Goal: Information Seeking & Learning: Learn about a topic

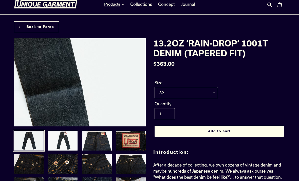
scroll to position [4, 0]
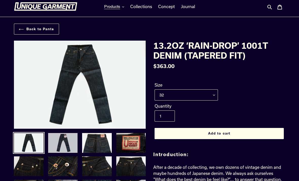
click at [57, 136] on img at bounding box center [63, 142] width 31 height 21
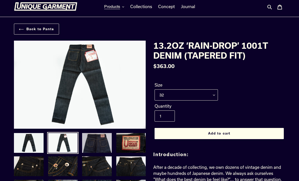
click at [93, 143] on img at bounding box center [97, 142] width 31 height 21
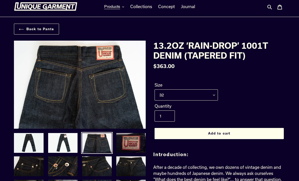
click at [131, 144] on img at bounding box center [131, 142] width 31 height 21
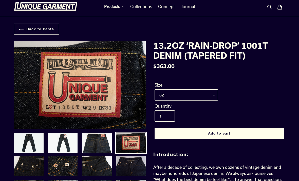
click at [136, 166] on img at bounding box center [131, 166] width 31 height 21
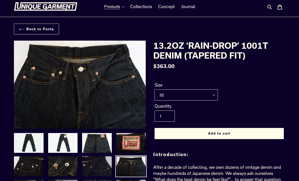
click at [105, 164] on img at bounding box center [97, 166] width 31 height 21
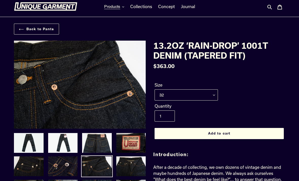
click at [67, 167] on img at bounding box center [63, 166] width 31 height 21
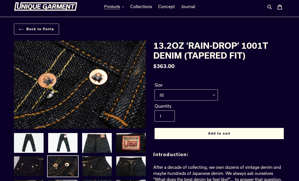
click at [28, 165] on img at bounding box center [28, 166] width 31 height 21
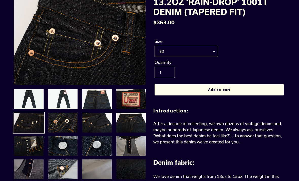
scroll to position [47, 0]
click at [29, 145] on img at bounding box center [28, 145] width 31 height 21
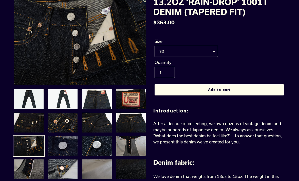
click at [59, 144] on img at bounding box center [63, 145] width 31 height 21
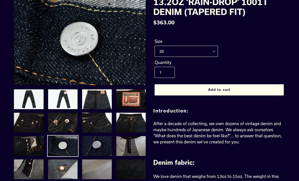
click at [95, 151] on img at bounding box center [97, 145] width 31 height 21
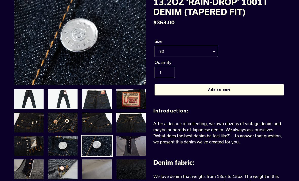
click at [133, 148] on img at bounding box center [131, 145] width 31 height 21
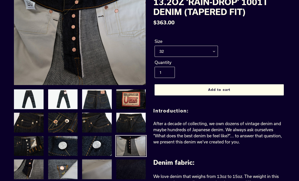
click at [135, 174] on img at bounding box center [131, 169] width 31 height 21
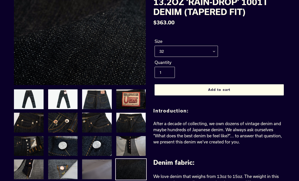
click at [95, 166] on img at bounding box center [97, 169] width 31 height 21
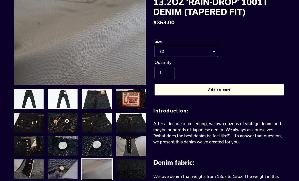
click at [63, 168] on img at bounding box center [63, 169] width 31 height 21
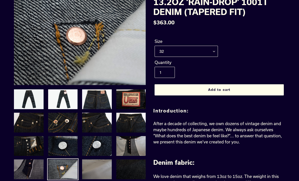
click at [35, 169] on img at bounding box center [28, 169] width 31 height 21
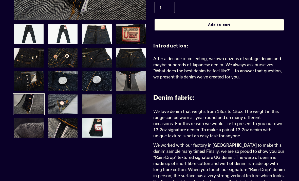
scroll to position [112, 0]
click at [28, 129] on img at bounding box center [28, 127] width 31 height 21
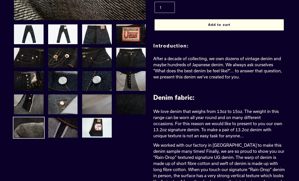
click at [67, 123] on img at bounding box center [63, 127] width 31 height 21
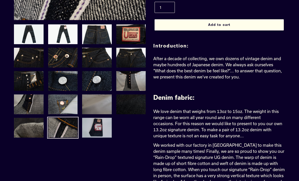
click at [100, 130] on img at bounding box center [97, 127] width 31 height 21
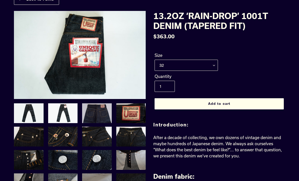
scroll to position [33, 0]
click at [90, 112] on img at bounding box center [97, 113] width 31 height 21
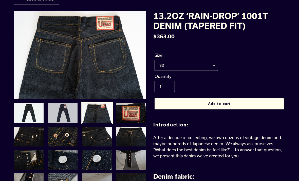
click at [64, 111] on img at bounding box center [63, 113] width 31 height 21
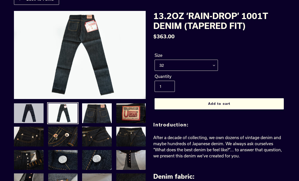
click at [32, 113] on img at bounding box center [28, 113] width 31 height 21
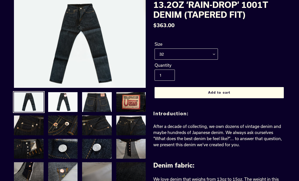
scroll to position [42, 0]
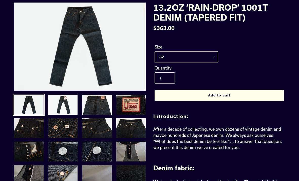
click at [212, 59] on select "29 30 31 32 33 34 35 36 38" at bounding box center [186, 56] width 63 height 11
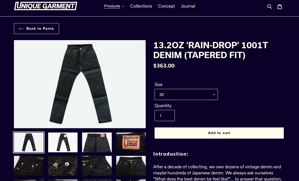
scroll to position [0, 0]
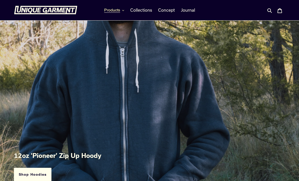
click at [123, 11] on icon "button" at bounding box center [123, 10] width 2 height 2
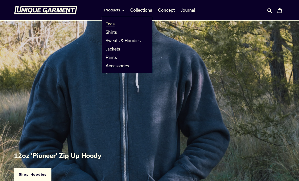
click at [114, 24] on span "Tees" at bounding box center [110, 23] width 9 height 5
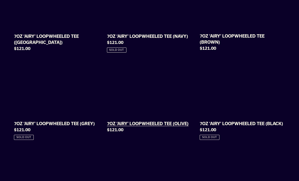
scroll to position [359, 0]
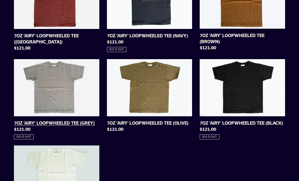
click at [64, 86] on link "7OZ ‘AIRY’ LOOPWHEELED TEE (GREY)" at bounding box center [56, 99] width 85 height 80
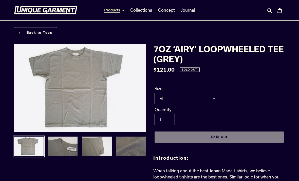
click at [123, 11] on icon "button" at bounding box center [123, 10] width 2 height 2
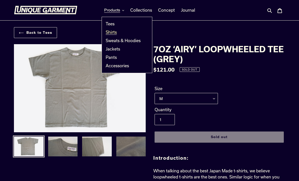
click at [111, 34] on span "Shirts" at bounding box center [111, 32] width 11 height 5
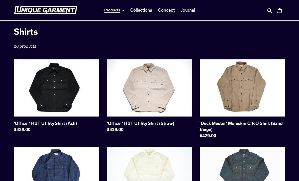
click at [123, 12] on button "Products" at bounding box center [114, 10] width 25 height 8
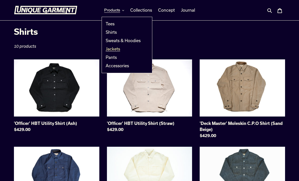
click at [115, 50] on span "Jackets" at bounding box center [113, 48] width 14 height 5
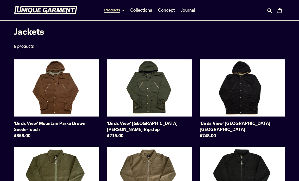
click at [126, 11] on button "Products" at bounding box center [114, 10] width 25 height 8
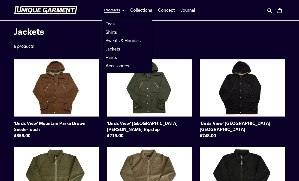
click at [114, 58] on span "Pants" at bounding box center [111, 57] width 11 height 5
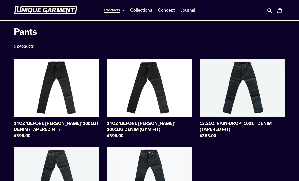
click at [123, 10] on icon "button" at bounding box center [123, 10] width 2 height 2
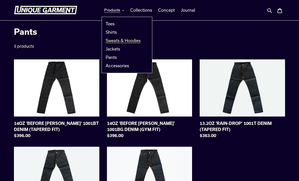
click at [127, 41] on span "Sweats & Hoodies" at bounding box center [123, 40] width 35 height 5
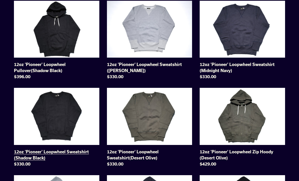
scroll to position [142, 0]
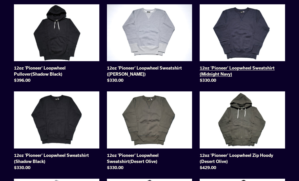
click at [249, 45] on link "12oz 'Pioneer' Loopwheel Sweatshirt (Midnight Navy)" at bounding box center [242, 45] width 85 height 81
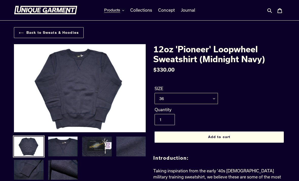
click at [215, 101] on select "36 38 40 42" at bounding box center [186, 98] width 63 height 11
click at [70, 149] on img at bounding box center [63, 146] width 31 height 21
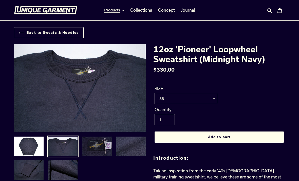
click at [92, 151] on img at bounding box center [97, 146] width 31 height 21
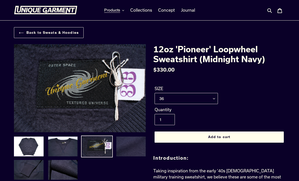
click at [131, 151] on img at bounding box center [131, 146] width 31 height 21
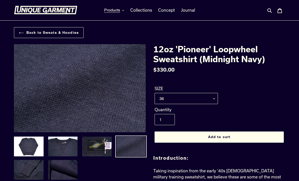
click at [67, 167] on img at bounding box center [63, 169] width 31 height 21
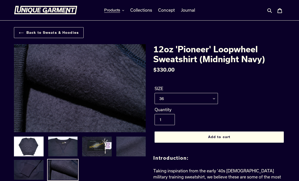
click at [37, 173] on img at bounding box center [28, 169] width 31 height 21
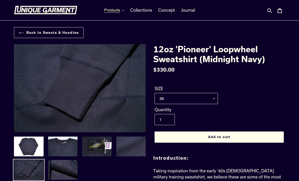
click at [124, 10] on icon "button" at bounding box center [123, 10] width 2 height 2
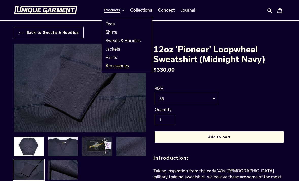
click at [121, 65] on span "Accessories" at bounding box center [117, 65] width 23 height 5
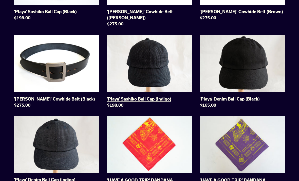
scroll to position [115, 0]
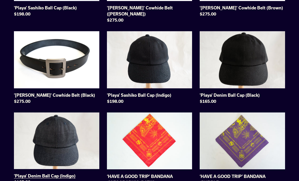
click at [70, 123] on link "'Playa' Denim Ball Cap (Indigo)" at bounding box center [56, 150] width 85 height 75
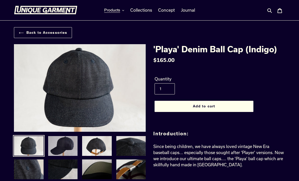
click at [65, 139] on img at bounding box center [63, 145] width 31 height 21
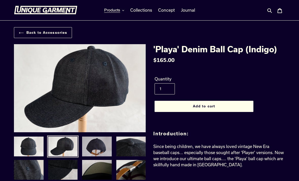
click at [94, 146] on img at bounding box center [97, 146] width 31 height 21
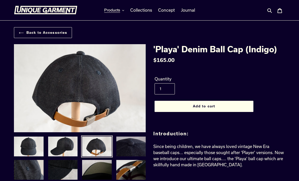
click at [124, 148] on img at bounding box center [131, 146] width 31 height 21
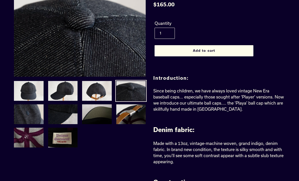
scroll to position [56, 0]
click at [131, 121] on img at bounding box center [131, 114] width 31 height 21
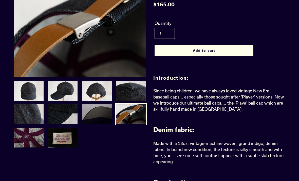
click at [103, 118] on img at bounding box center [97, 114] width 31 height 21
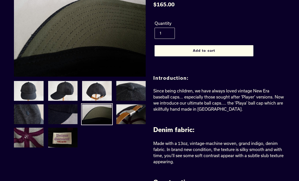
click at [72, 116] on img at bounding box center [63, 114] width 31 height 21
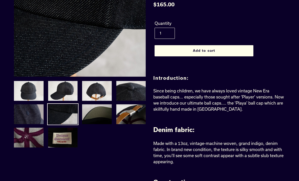
click at [33, 115] on img at bounding box center [28, 114] width 31 height 21
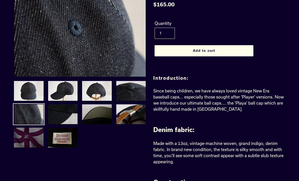
click at [31, 127] on link at bounding box center [29, 138] width 32 height 22
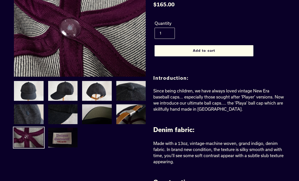
click at [56, 134] on img at bounding box center [63, 137] width 31 height 21
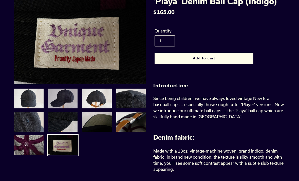
scroll to position [25, 0]
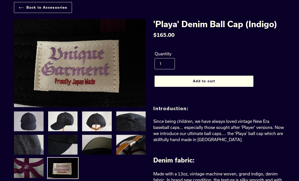
click at [32, 125] on img at bounding box center [28, 121] width 31 height 21
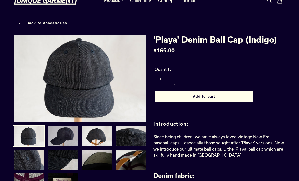
scroll to position [9, 0]
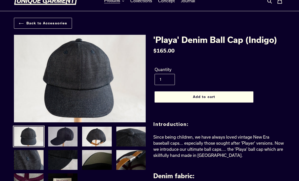
click at [69, 137] on img at bounding box center [63, 136] width 31 height 21
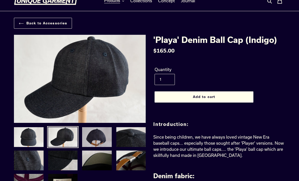
click at [95, 139] on img at bounding box center [97, 137] width 31 height 21
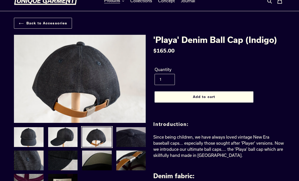
click at [125, 141] on img at bounding box center [131, 137] width 31 height 21
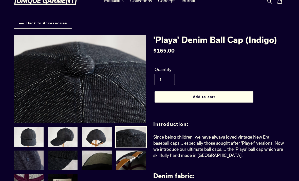
click at [30, 165] on img at bounding box center [28, 160] width 31 height 21
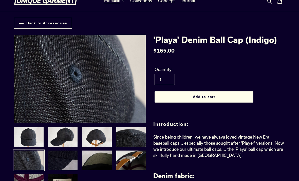
click at [52, 162] on img at bounding box center [63, 160] width 31 height 21
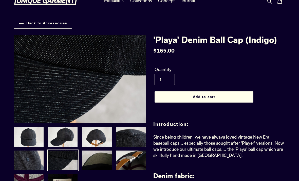
scroll to position [0, 0]
